Goal: Find specific page/section

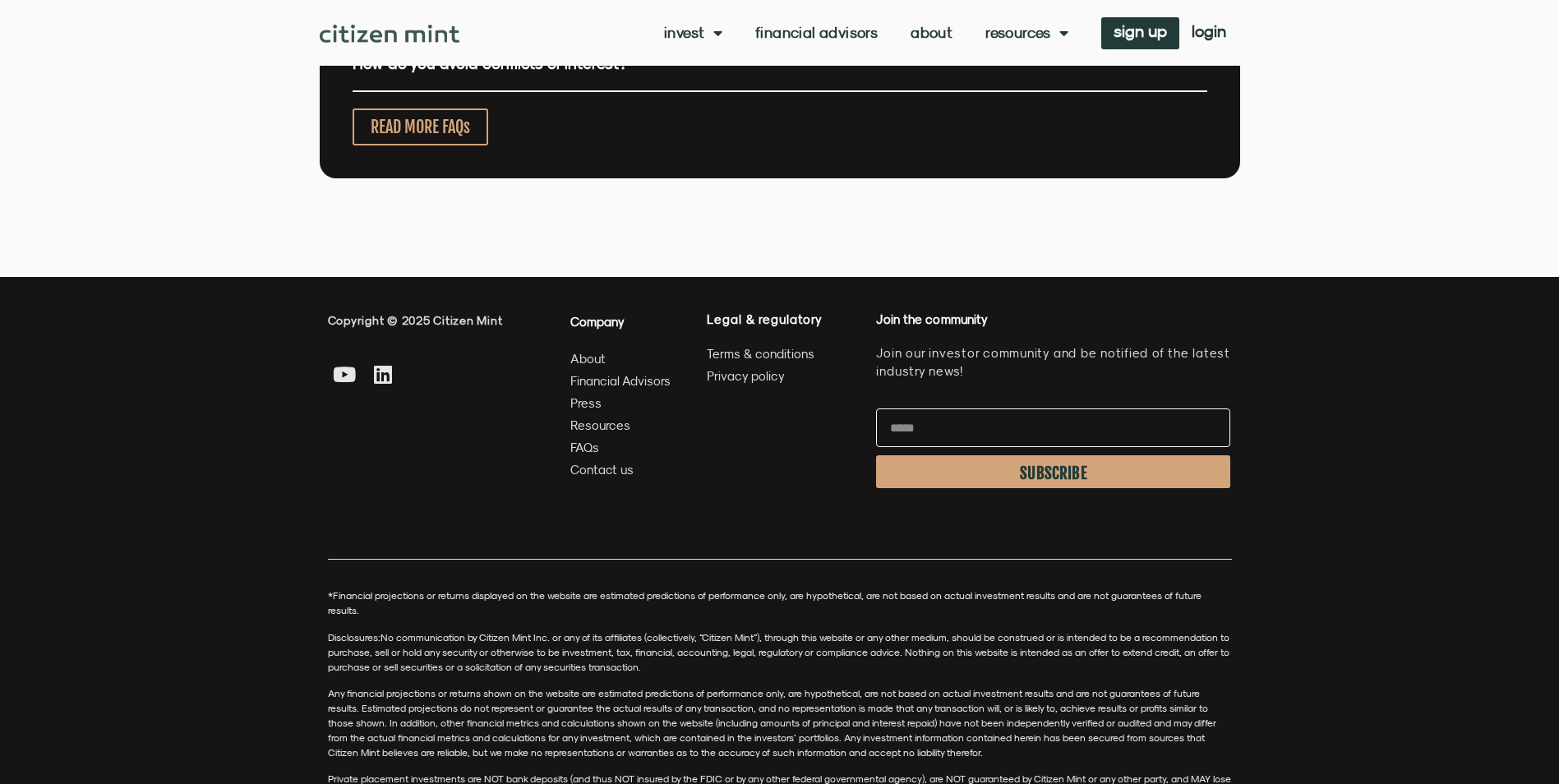
scroll to position [4360, 0]
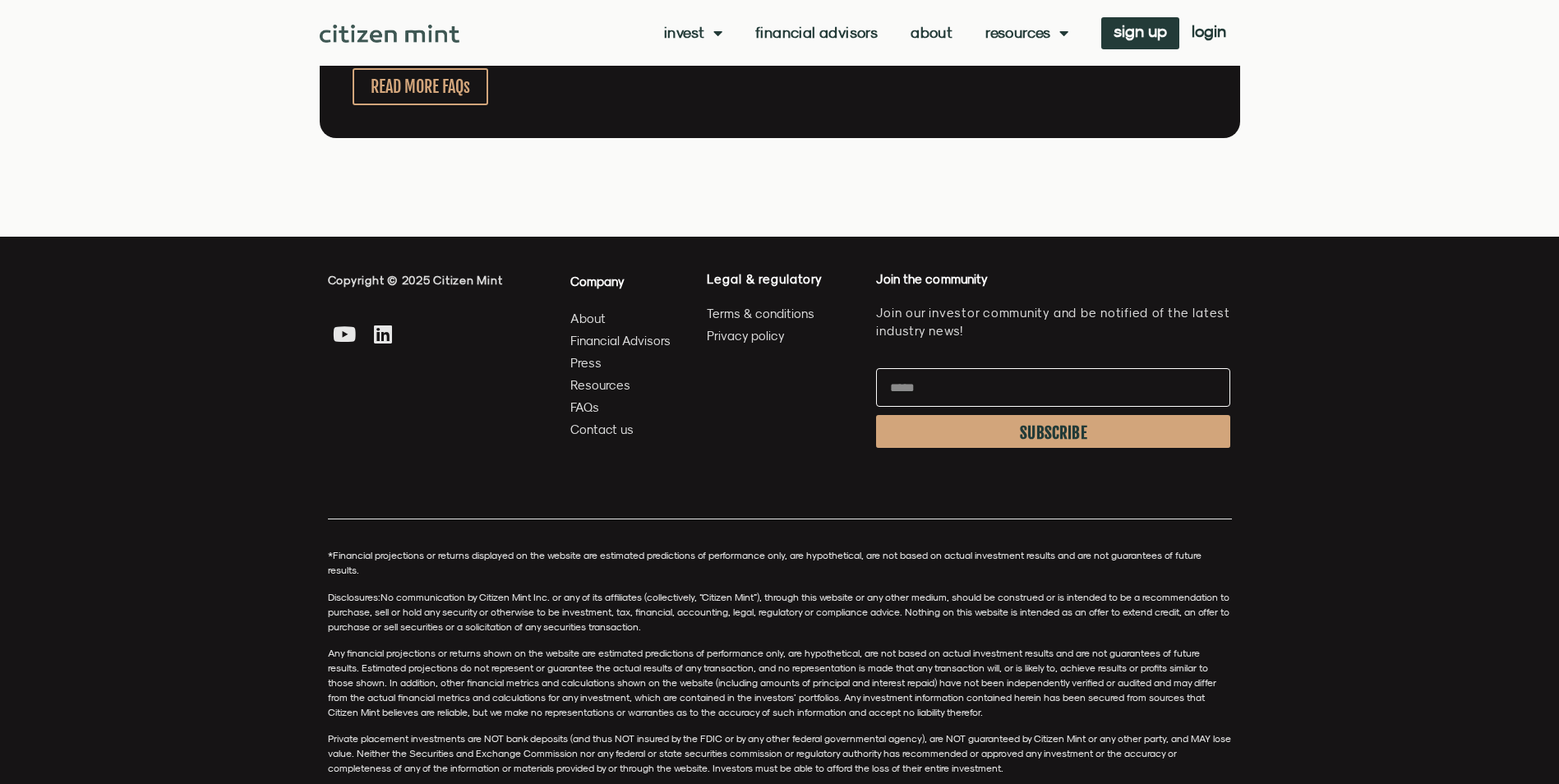
click at [630, 424] on span "Contact us" at bounding box center [602, 430] width 64 height 21
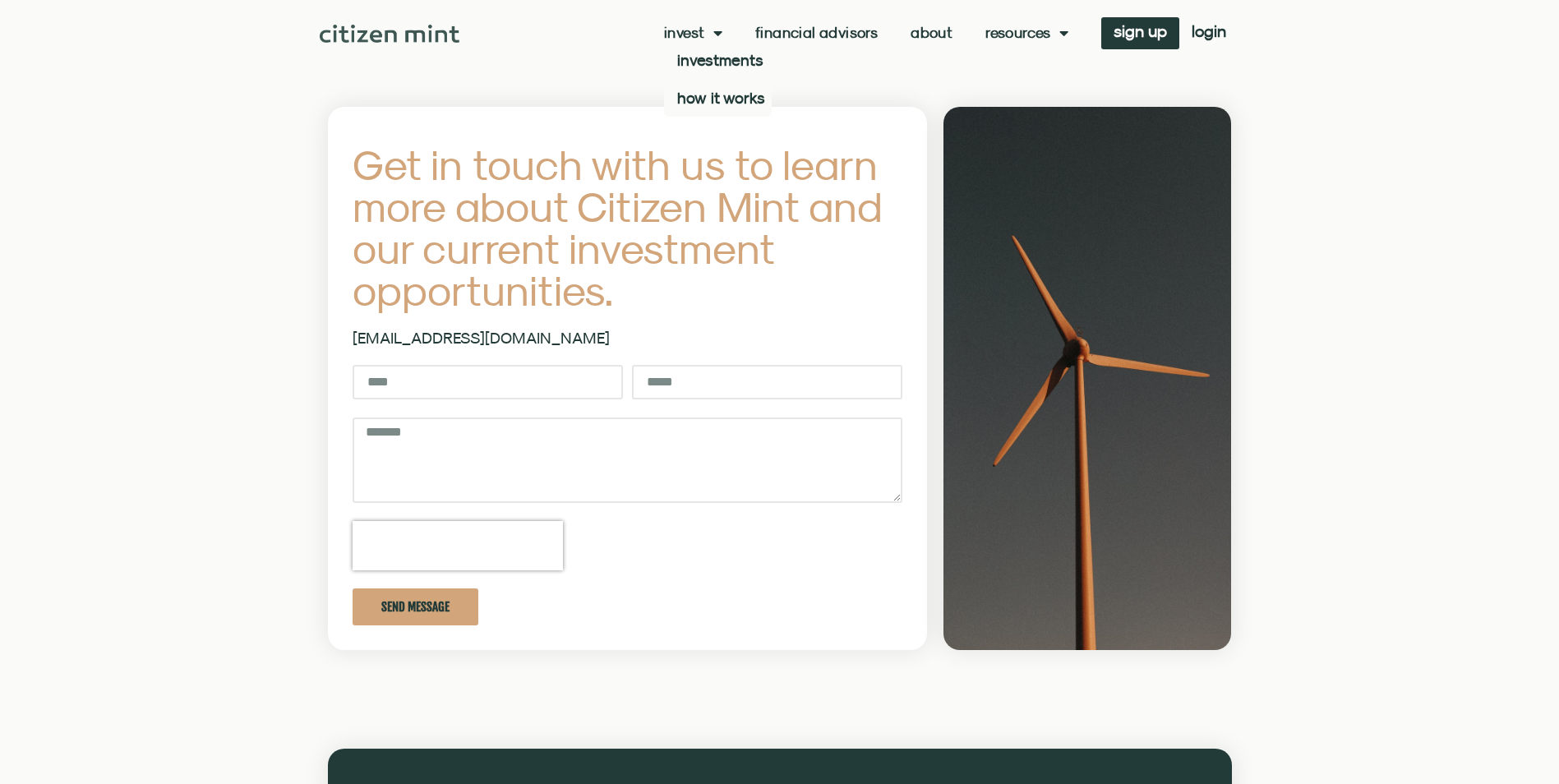
click at [365, 33] on img at bounding box center [390, 33] width 140 height 18
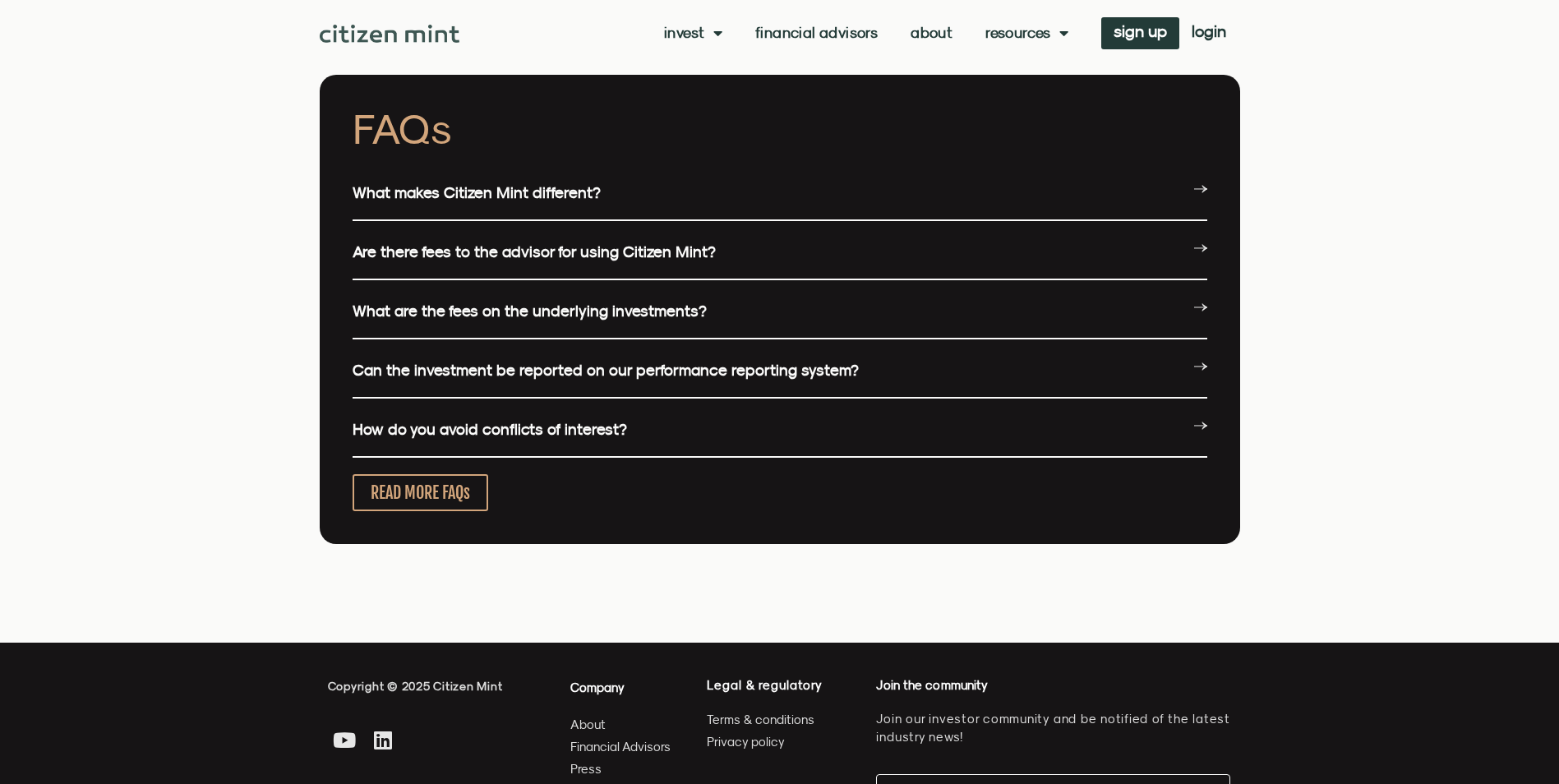
scroll to position [4360, 0]
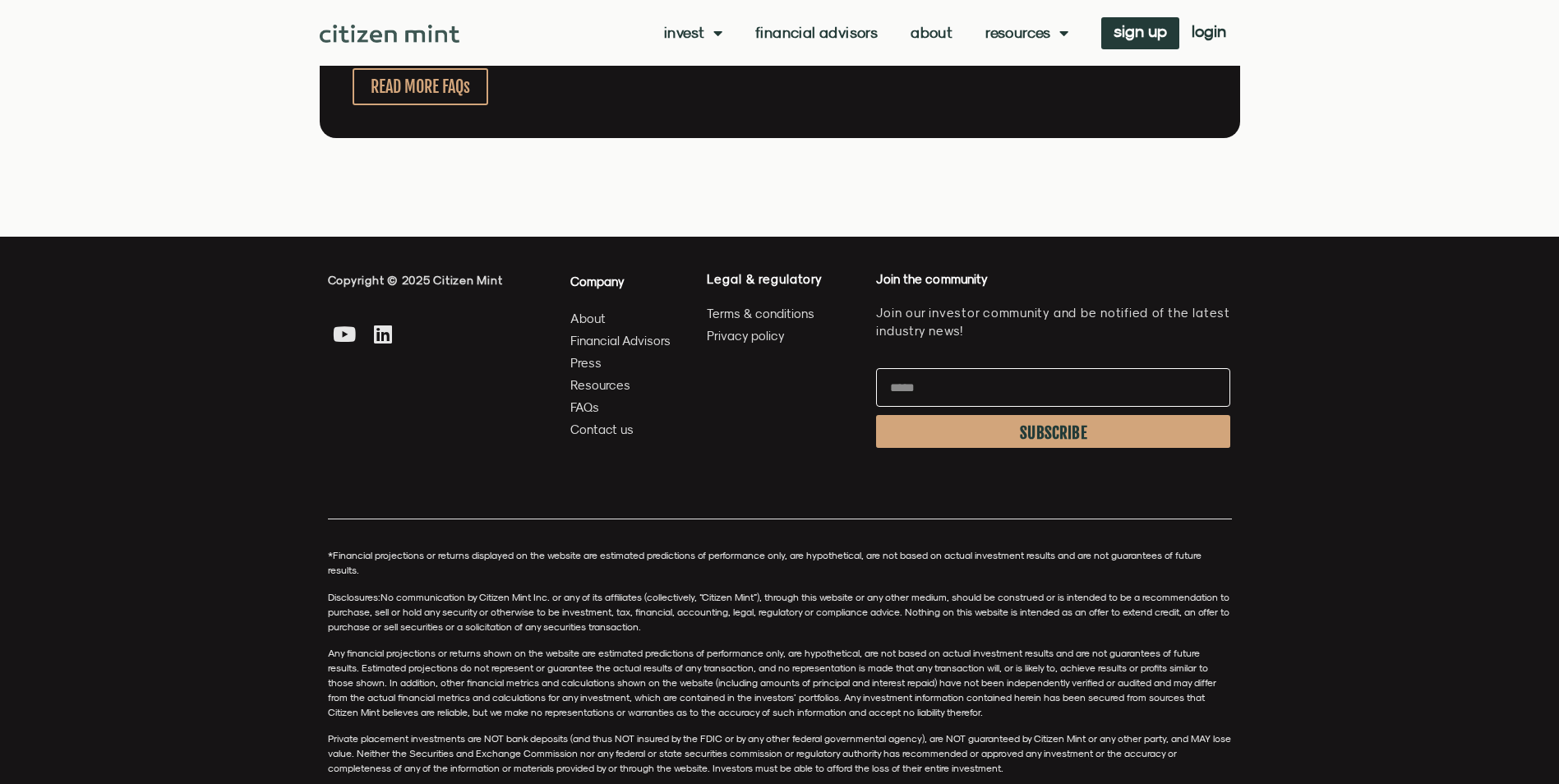
click at [592, 319] on span "About" at bounding box center [588, 319] width 36 height 21
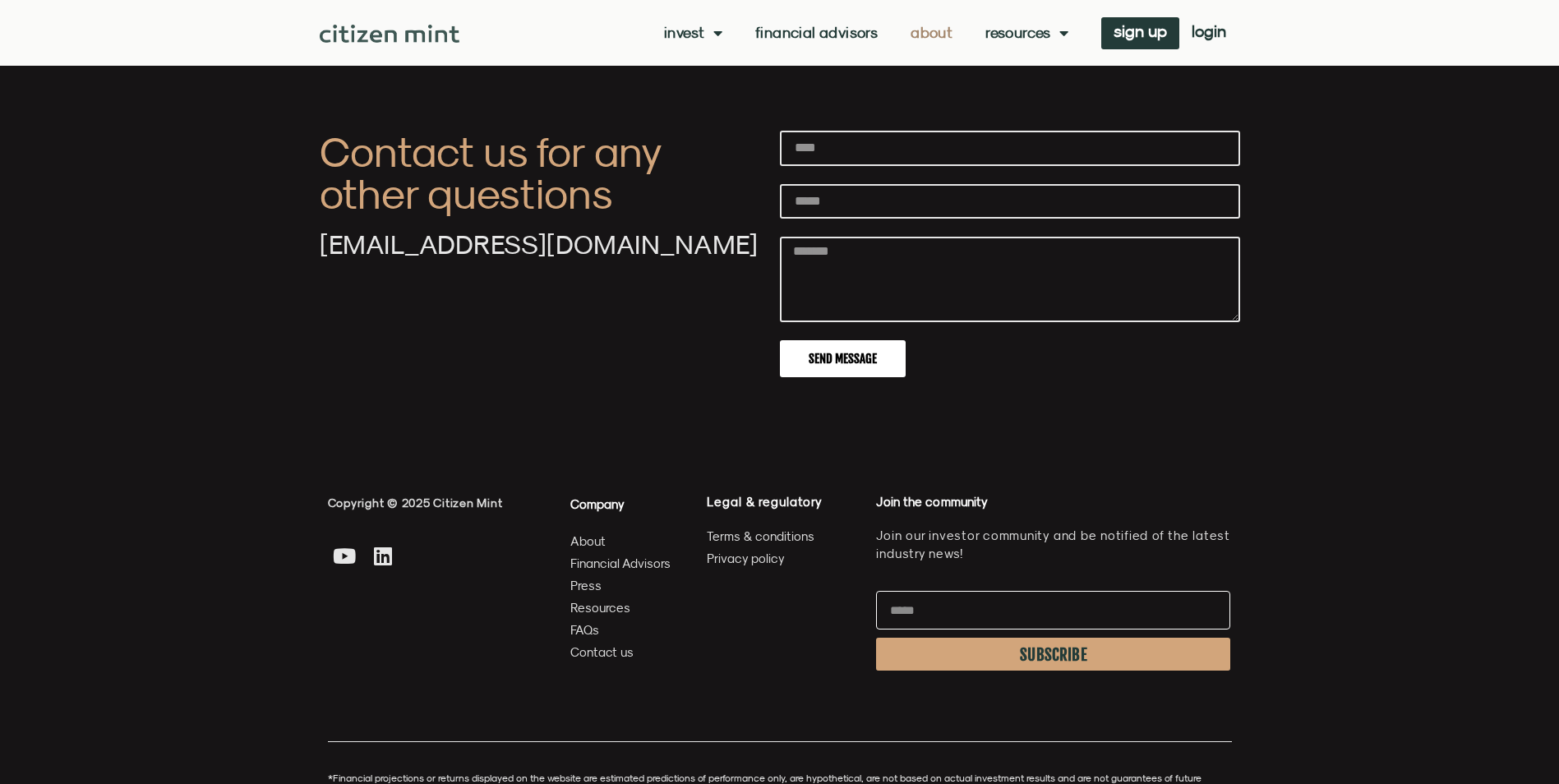
scroll to position [5710, 0]
